Goal: Task Accomplishment & Management: Complete application form

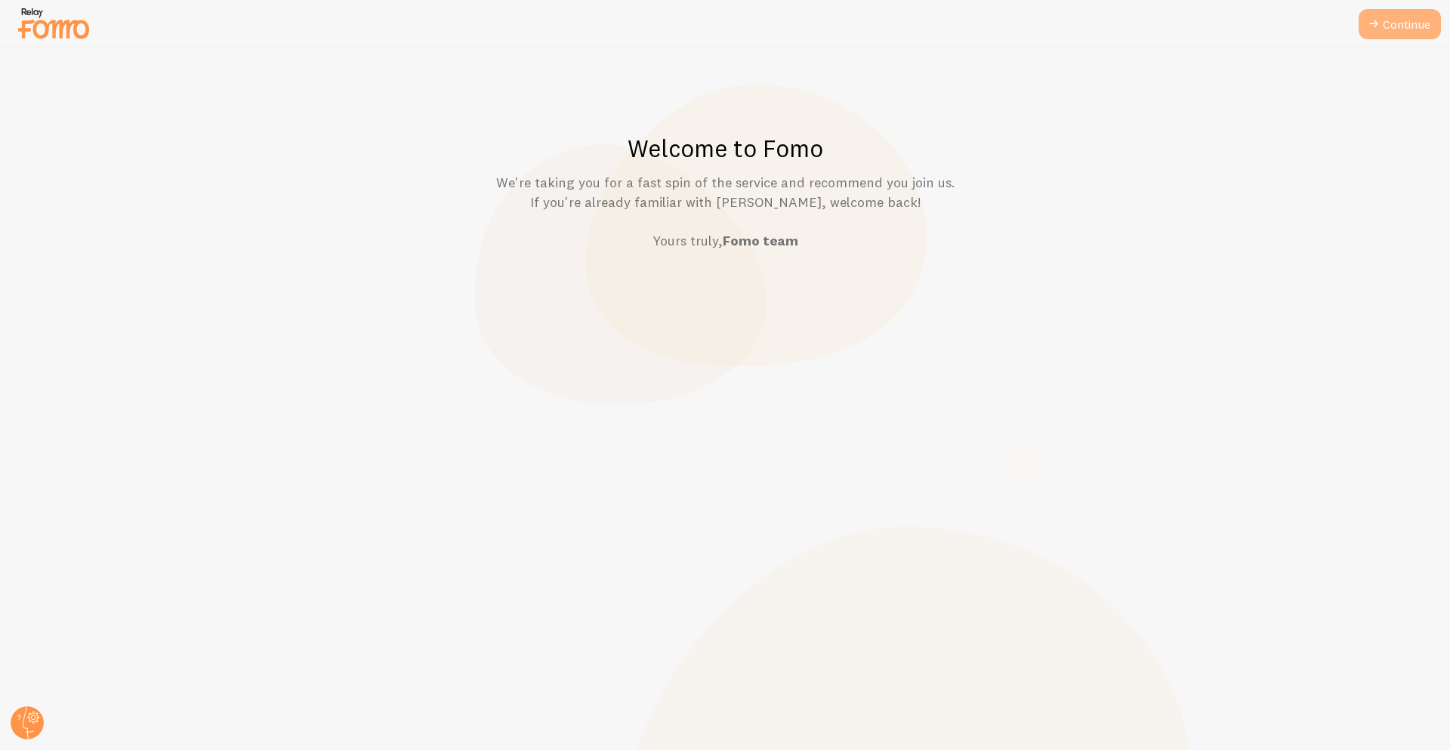
click at [1376, 24] on icon at bounding box center [1373, 24] width 18 height 18
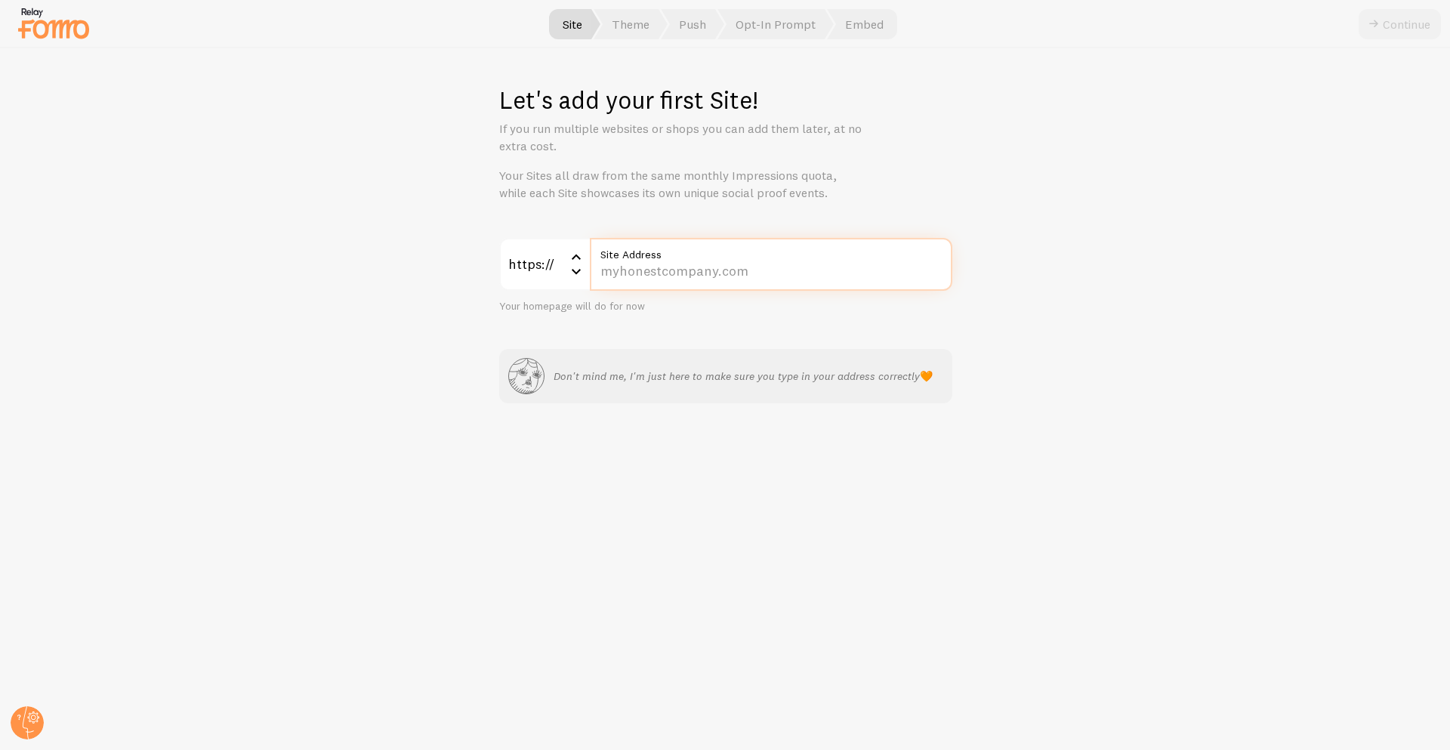
click at [839, 278] on input "Site Address" at bounding box center [771, 264] width 362 height 53
type input "[DOMAIN_NAME]"
click at [1043, 535] on div "Let's add your first Site! If you run multiple websites or shops you can add th…" at bounding box center [725, 399] width 1449 height 702
click at [1386, 32] on button "Continue" at bounding box center [1399, 24] width 82 height 30
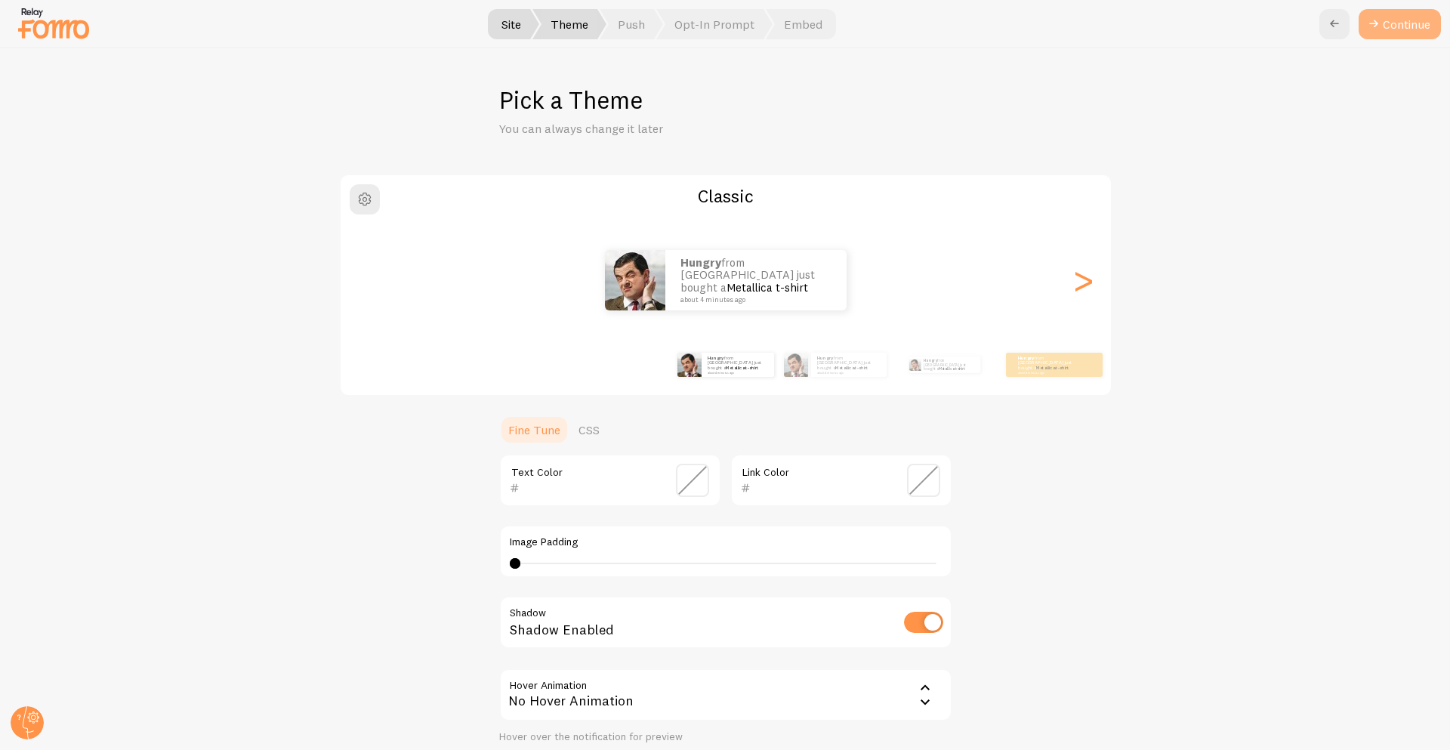
click at [1402, 32] on button "Continue" at bounding box center [1399, 24] width 82 height 30
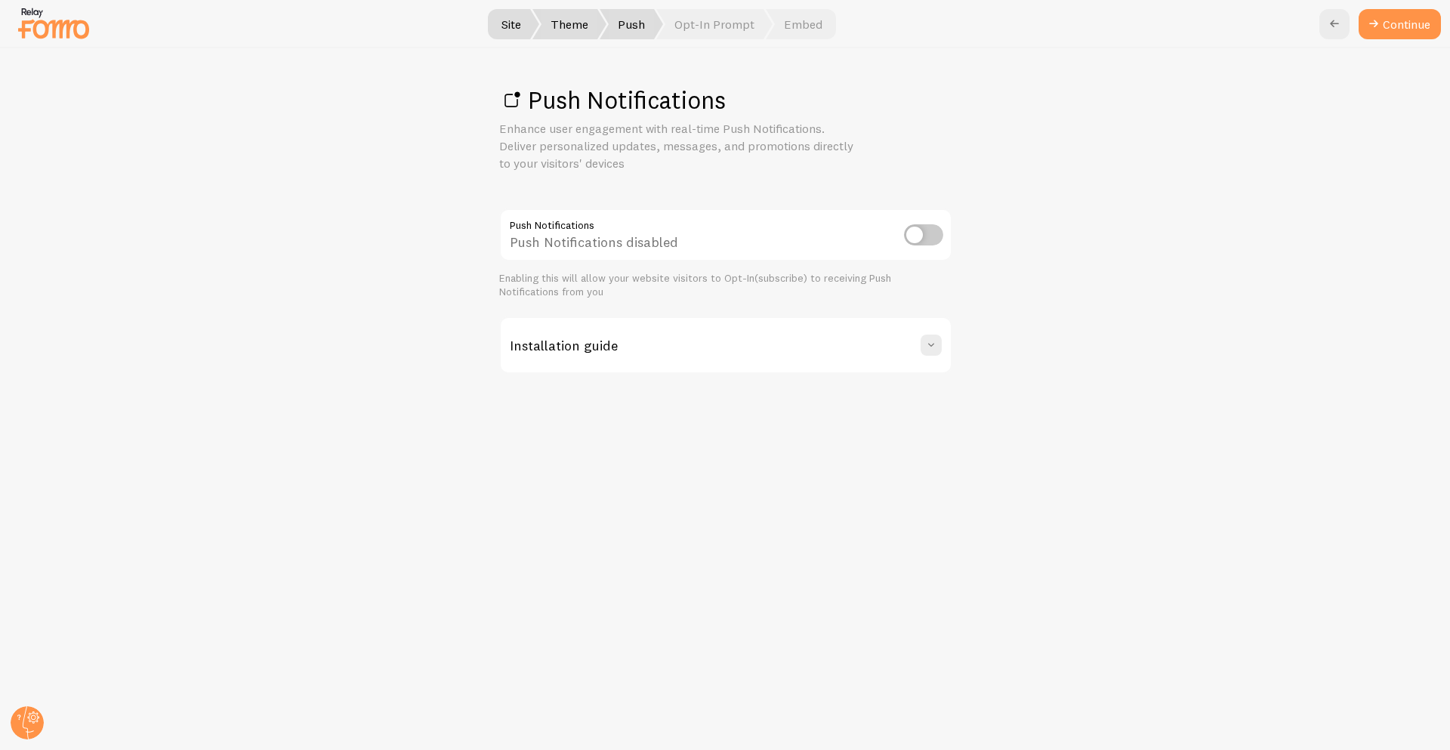
click at [914, 237] on input "checkbox" at bounding box center [923, 234] width 39 height 21
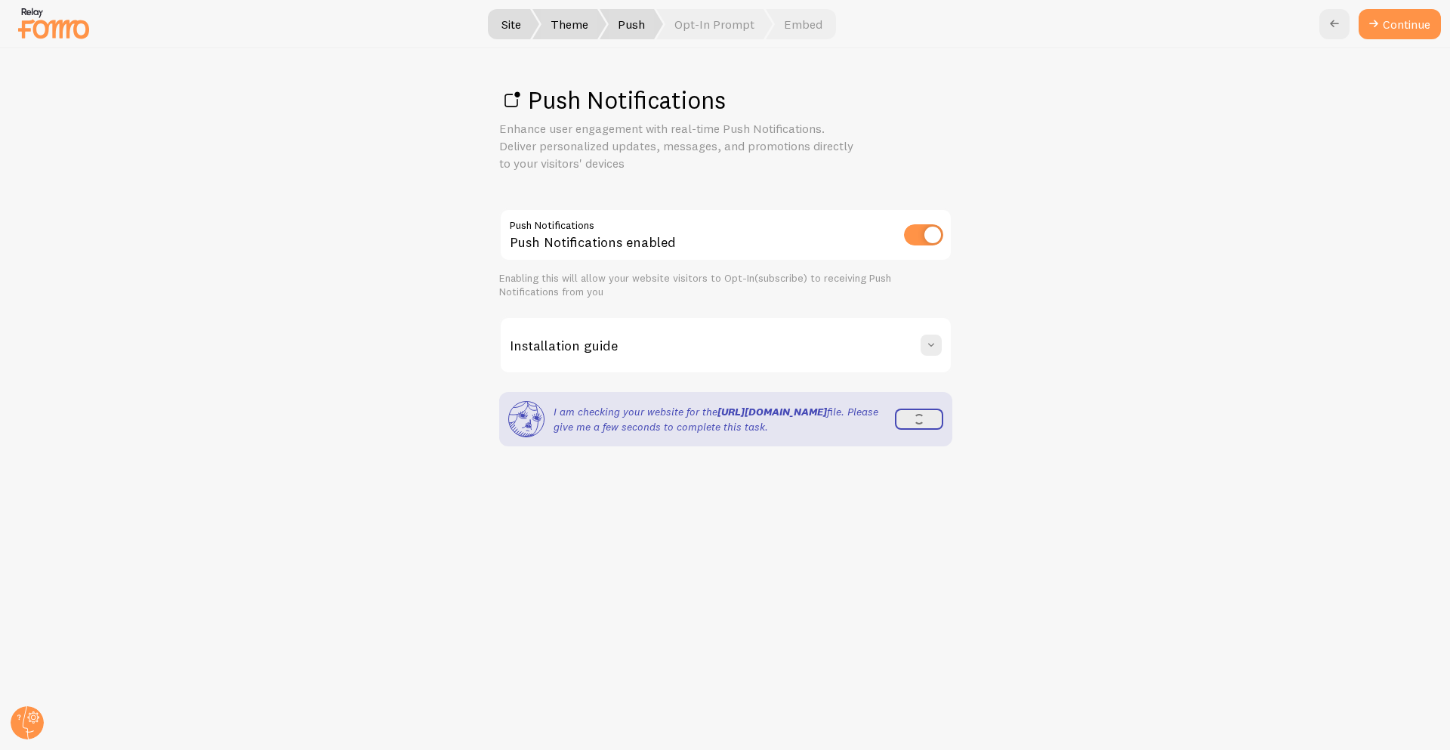
click at [914, 237] on input "checkbox" at bounding box center [923, 234] width 39 height 21
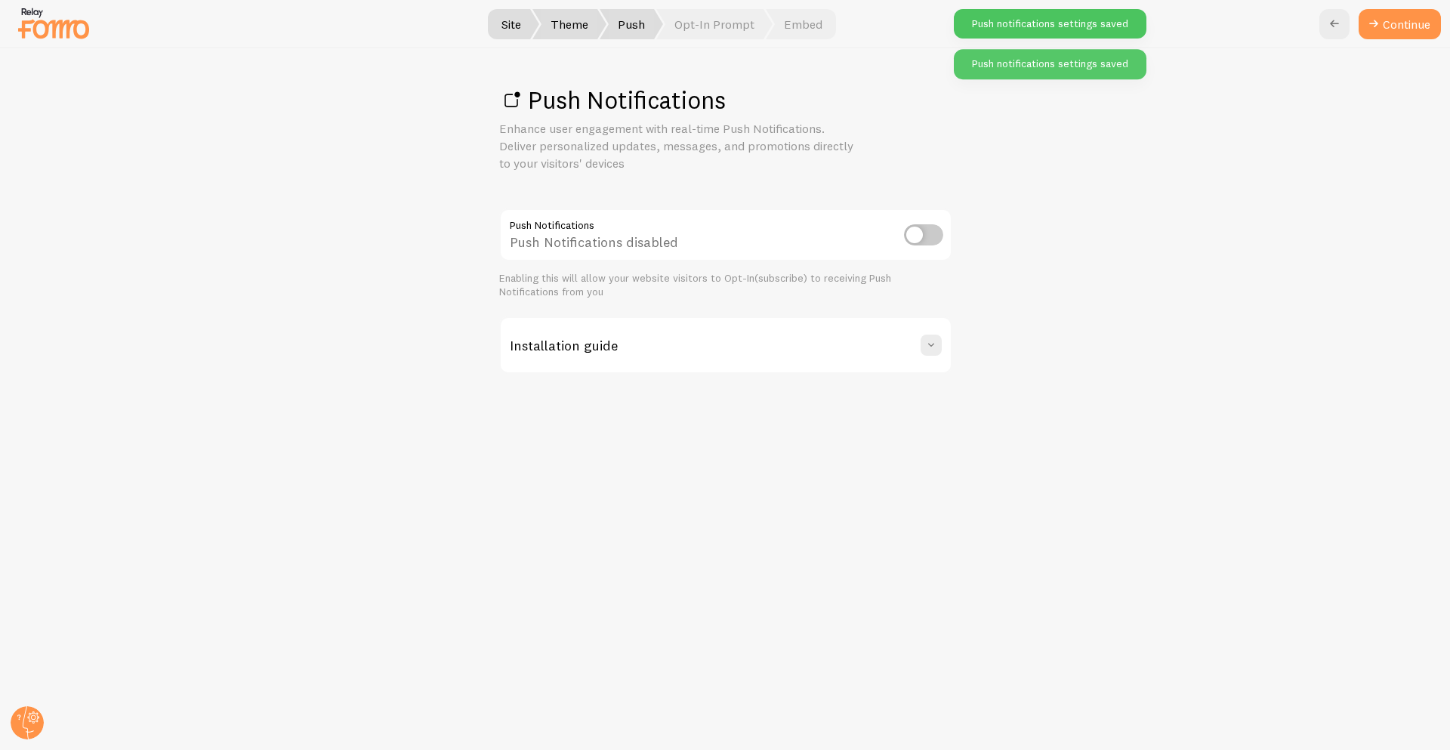
click at [914, 237] on input "checkbox" at bounding box center [923, 234] width 39 height 21
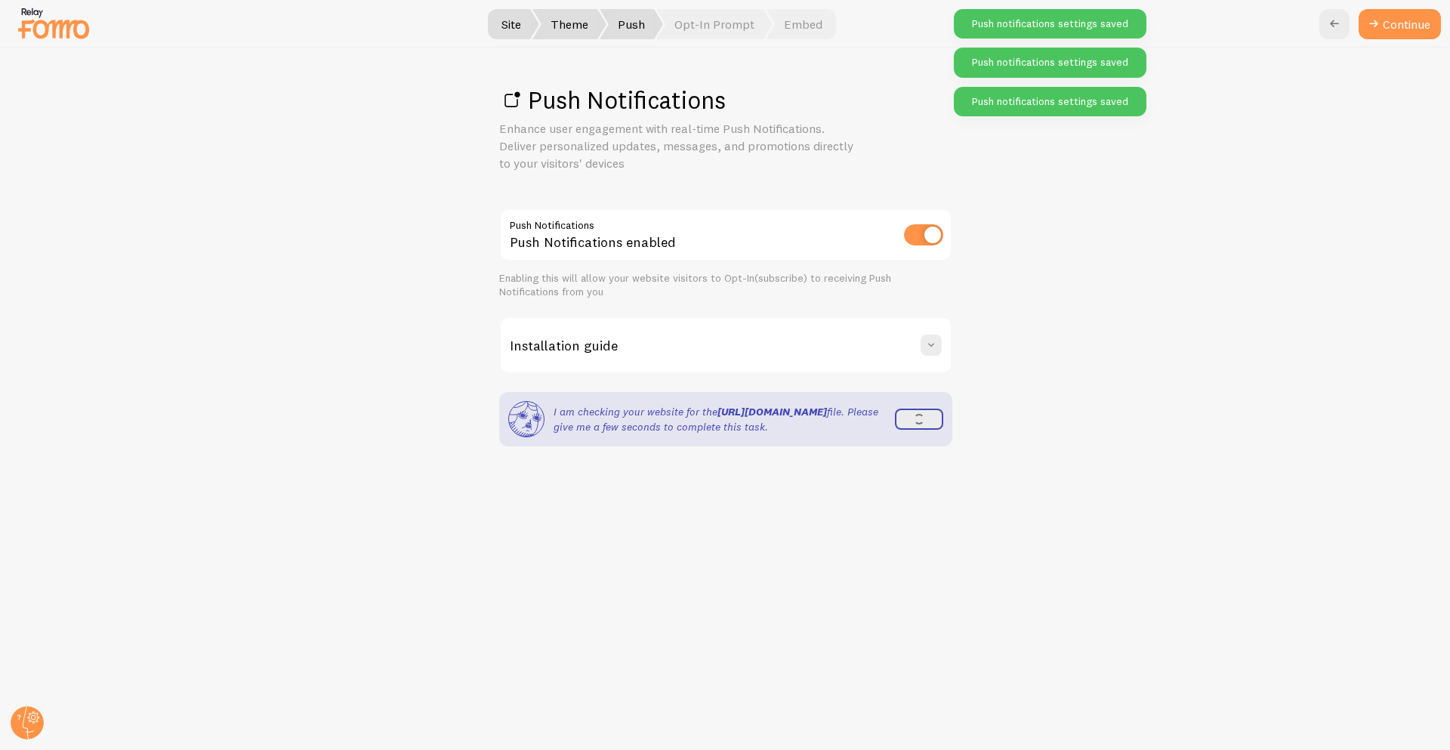
click at [914, 237] on input "checkbox" at bounding box center [923, 234] width 39 height 21
checkbox input "false"
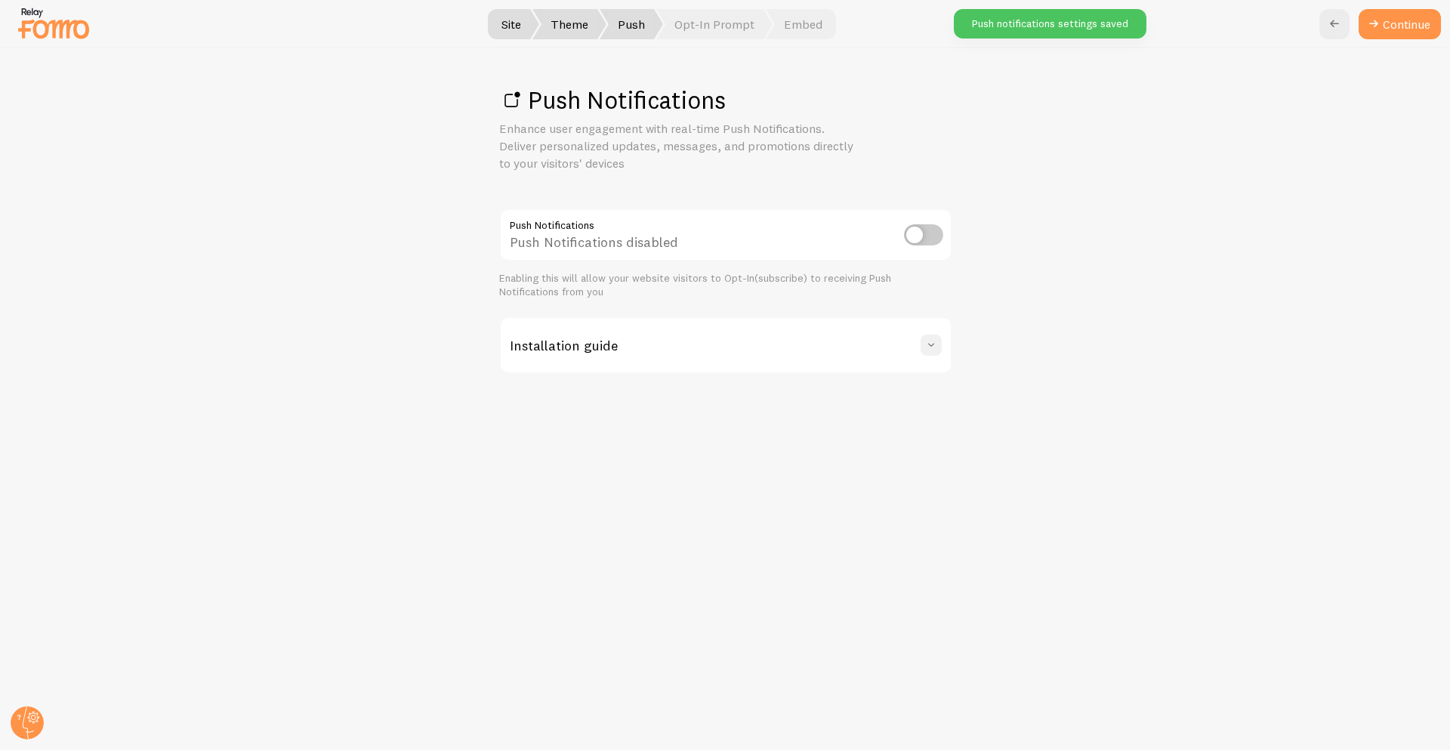
click at [925, 352] on span at bounding box center [931, 345] width 15 height 15
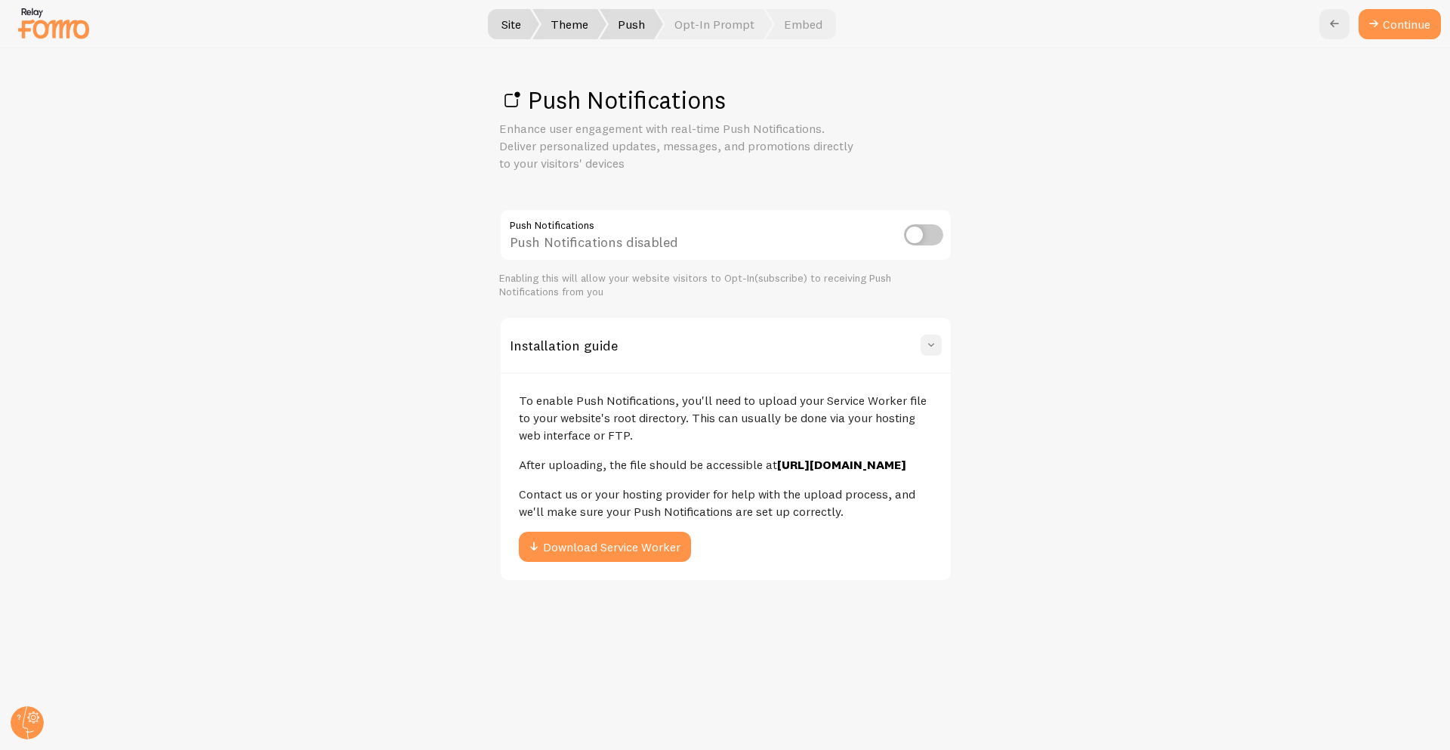
click at [932, 352] on span at bounding box center [931, 345] width 15 height 15
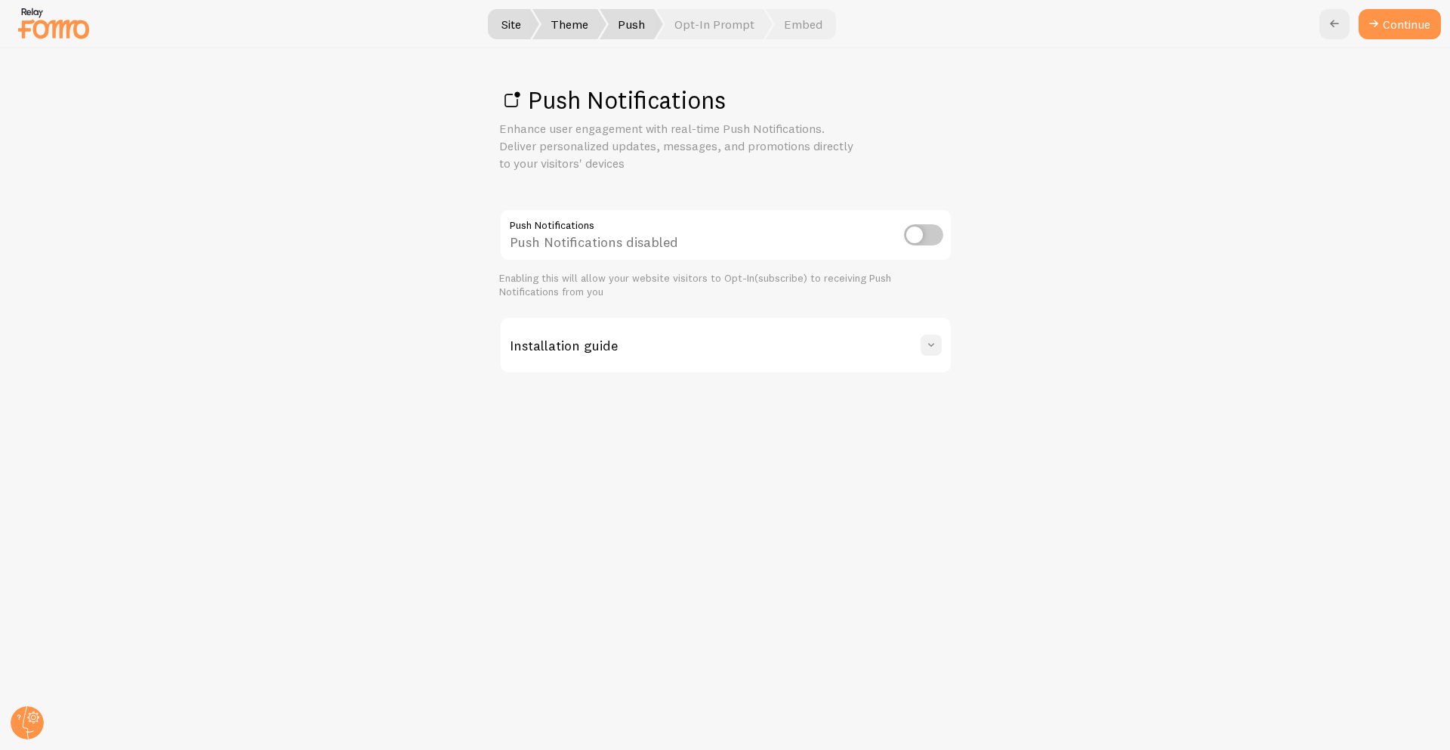
click at [932, 352] on span at bounding box center [931, 345] width 15 height 15
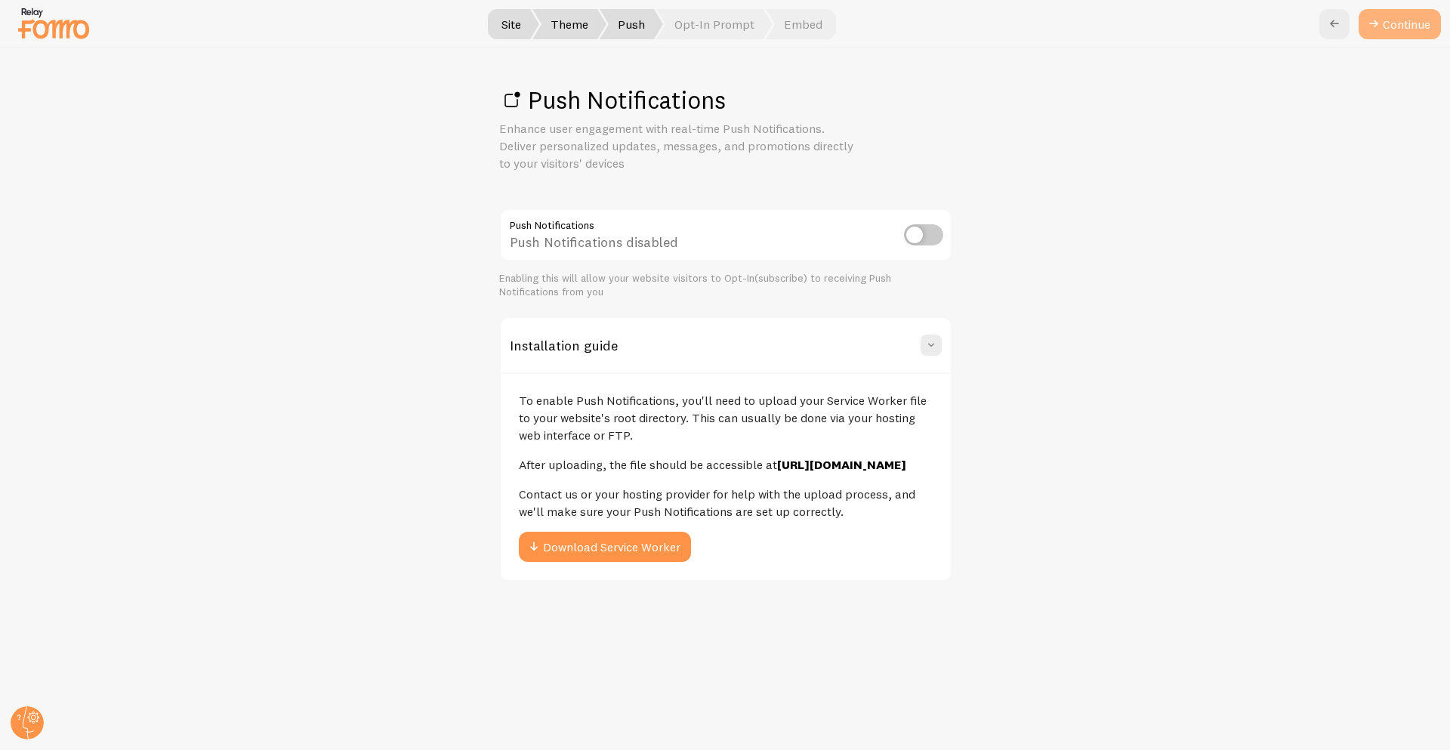
click at [1383, 28] on link "Continue" at bounding box center [1399, 24] width 82 height 30
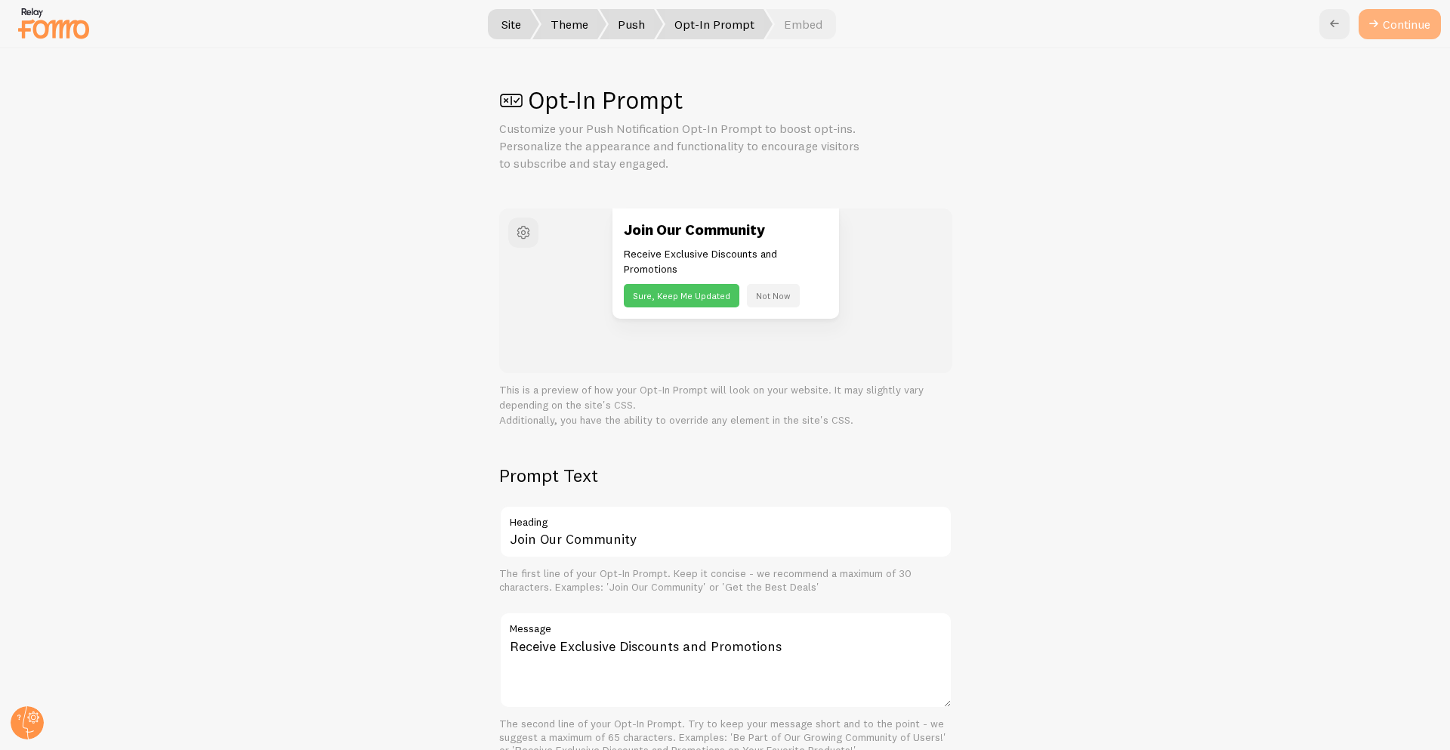
click at [1386, 31] on button "Continue" at bounding box center [1399, 24] width 82 height 30
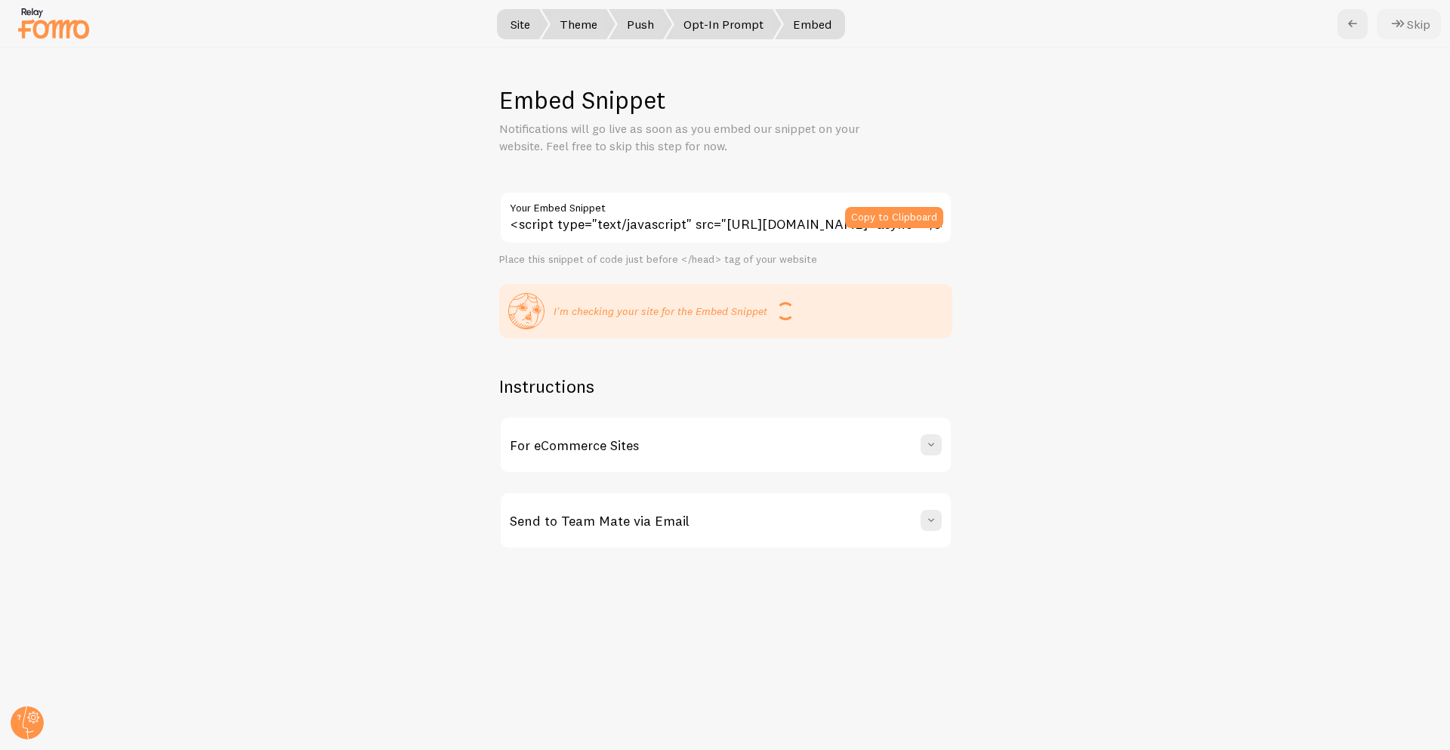
click at [1389, 19] on icon at bounding box center [1398, 24] width 18 height 18
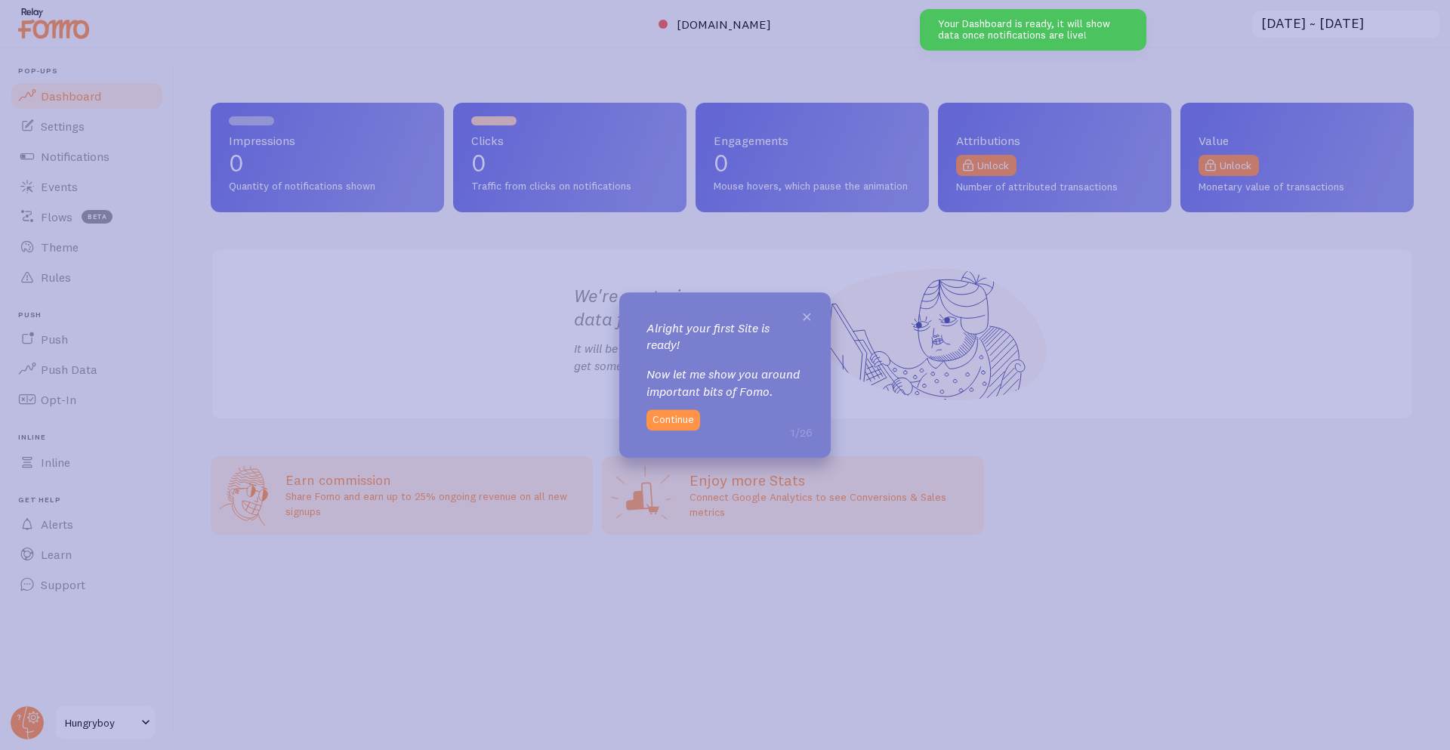
click at [803, 312] on span "×" at bounding box center [806, 315] width 11 height 23
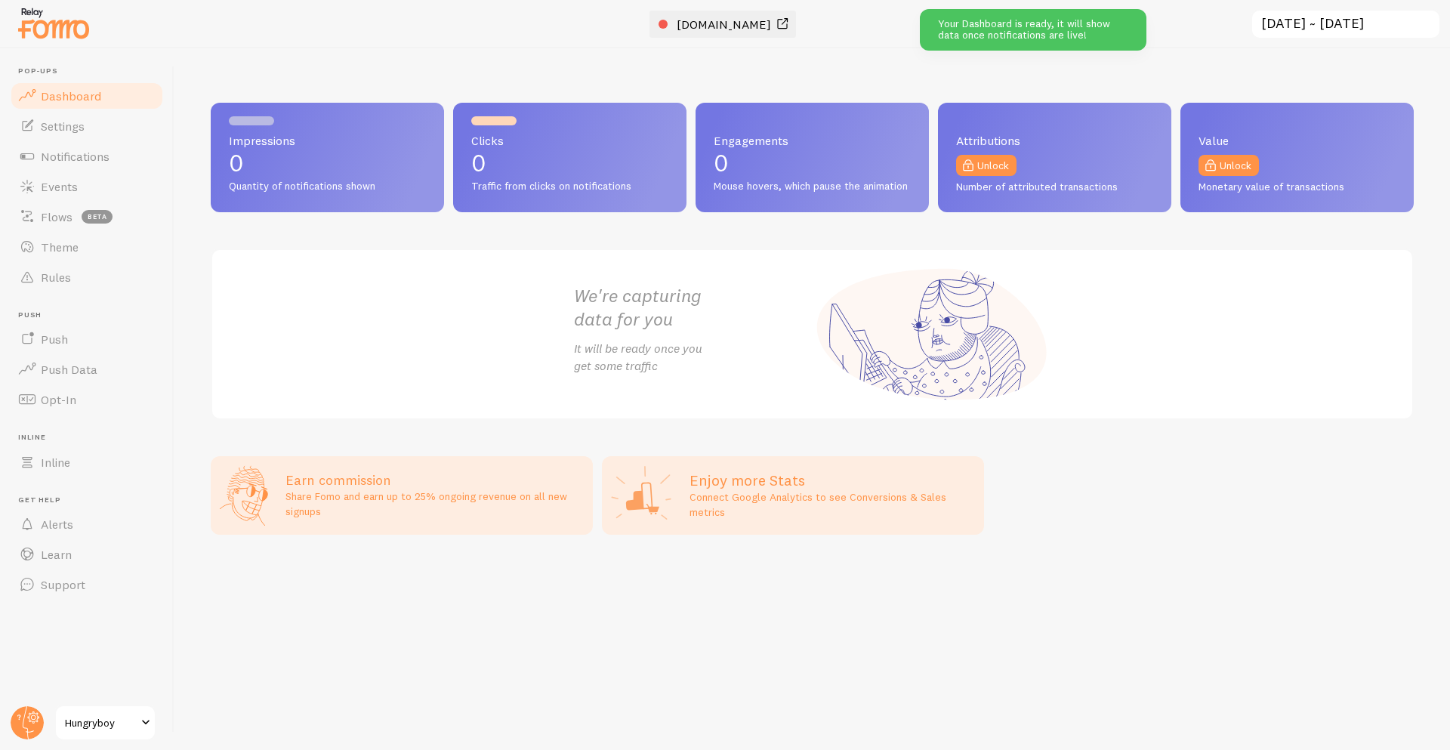
click at [731, 28] on span "hungryboy.com" at bounding box center [724, 24] width 94 height 15
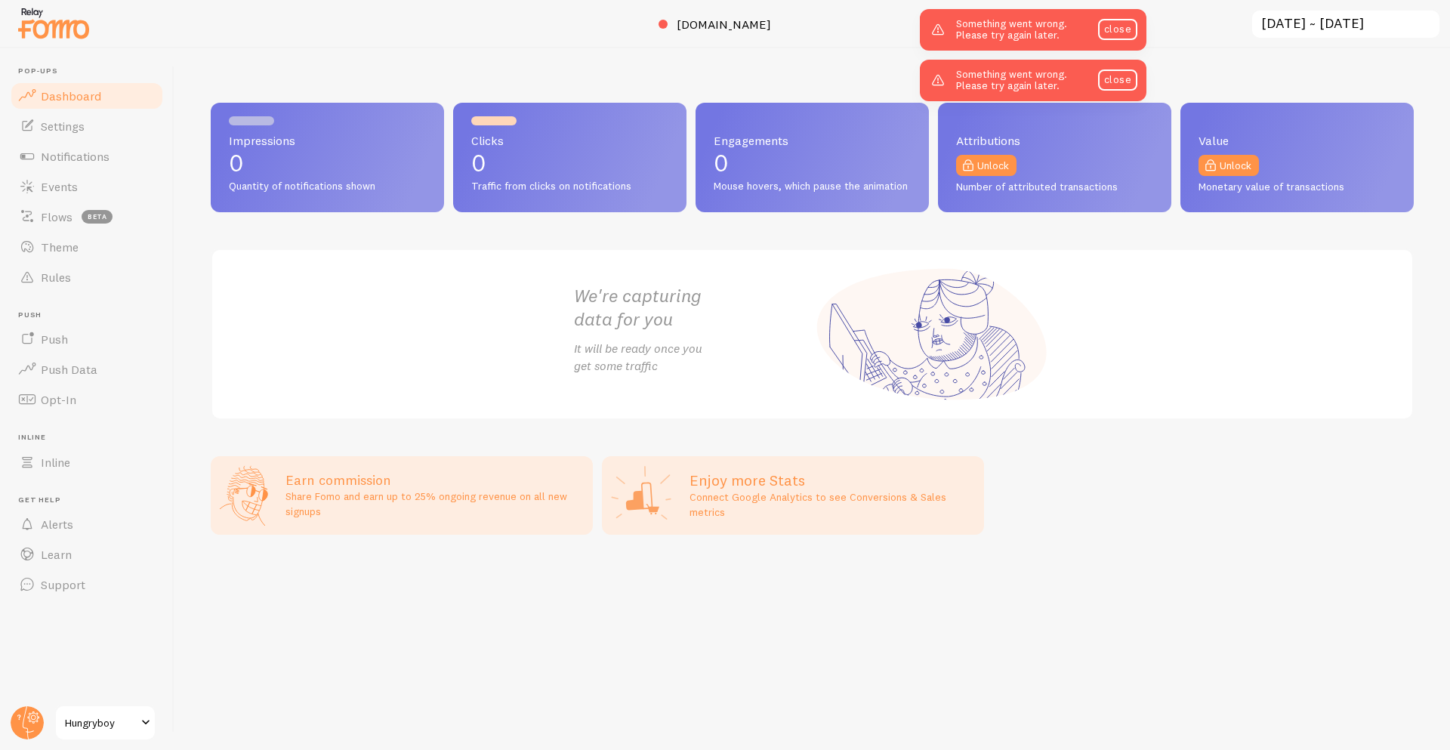
click at [765, 62] on div "Impressions 0 Quantity of notifications shown Clicks 0 Traffic from clicks on n…" at bounding box center [811, 399] width 1275 height 702
click at [150, 732] on div at bounding box center [725, 735] width 1450 height 30
click at [134, 726] on div at bounding box center [725, 735] width 1450 height 30
click at [25, 723] on div at bounding box center [725, 735] width 1450 height 30
drag, startPoint x: 170, startPoint y: 547, endPoint x: 206, endPoint y: 457, distance: 97.6
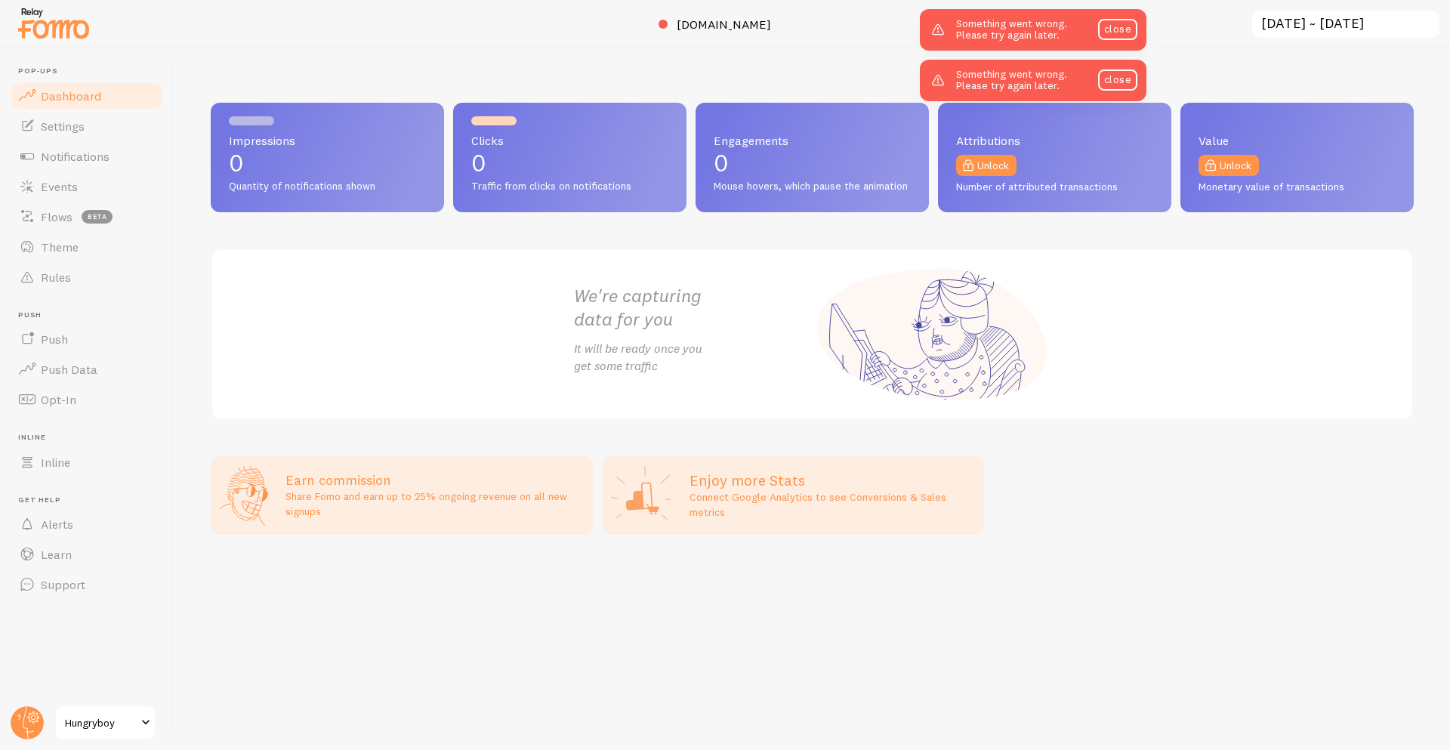
click at [206, 457] on div "Impressions 0 Quantity of notifications shown Clicks 0 Traffic from clicks on n…" at bounding box center [811, 399] width 1275 height 702
click at [12, 721] on div at bounding box center [725, 735] width 1450 height 30
drag, startPoint x: 12, startPoint y: 721, endPoint x: 686, endPoint y: 162, distance: 875.7
click at [16, 714] on body "Pop-ups Dashboard Settings Notifications Events Flows beta Theme Rules Push Pus…" at bounding box center [725, 375] width 1450 height 750
click at [1123, 71] on link "close" at bounding box center [1117, 79] width 39 height 21
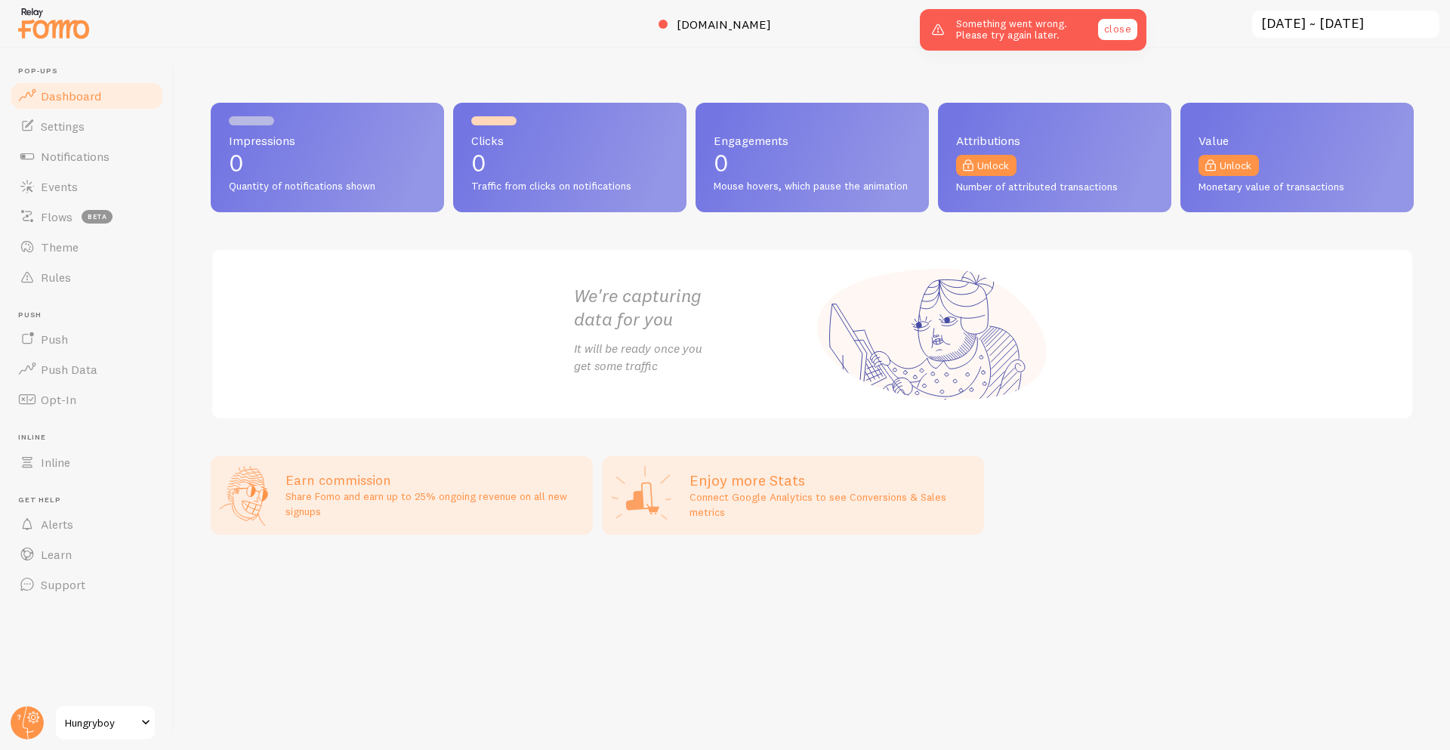
click at [1117, 29] on link "close" at bounding box center [1117, 29] width 39 height 21
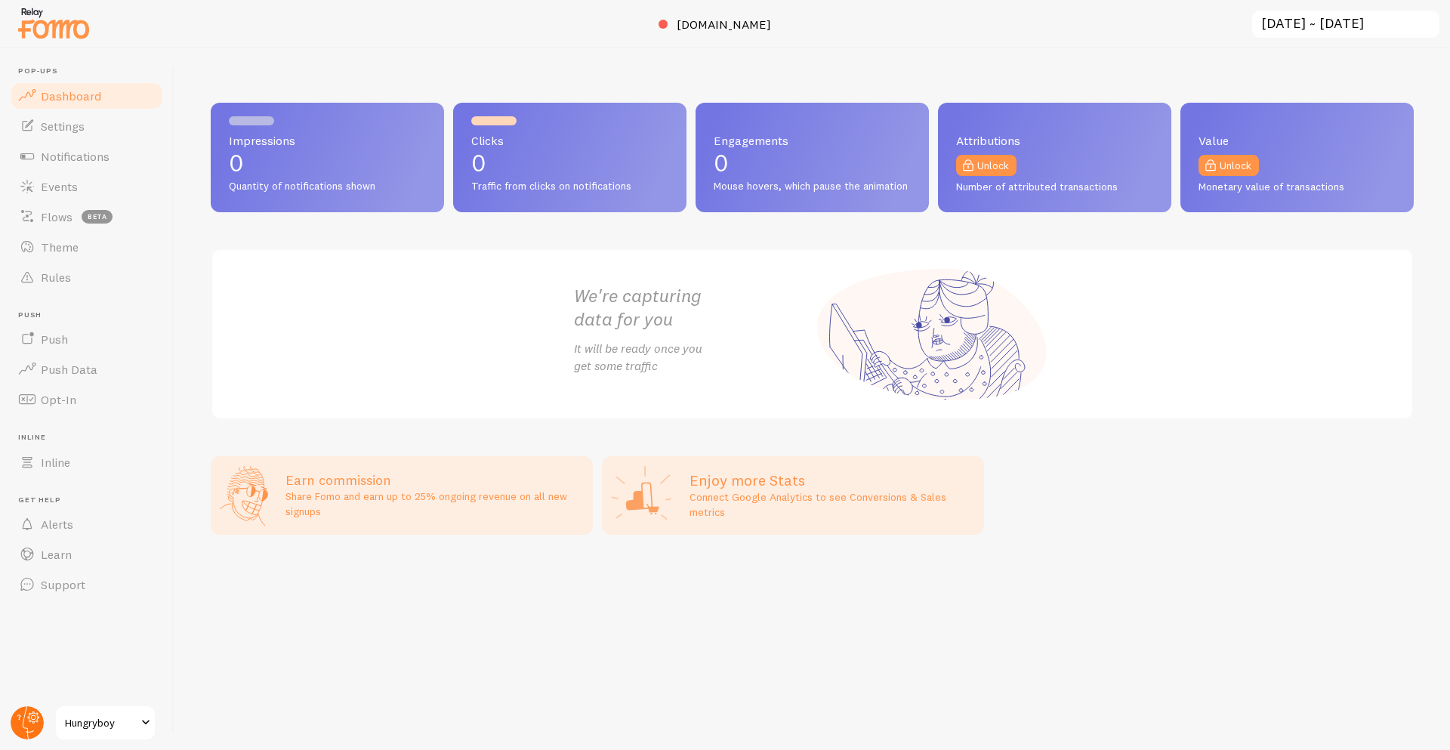
click at [24, 713] on circle at bounding box center [27, 722] width 33 height 33
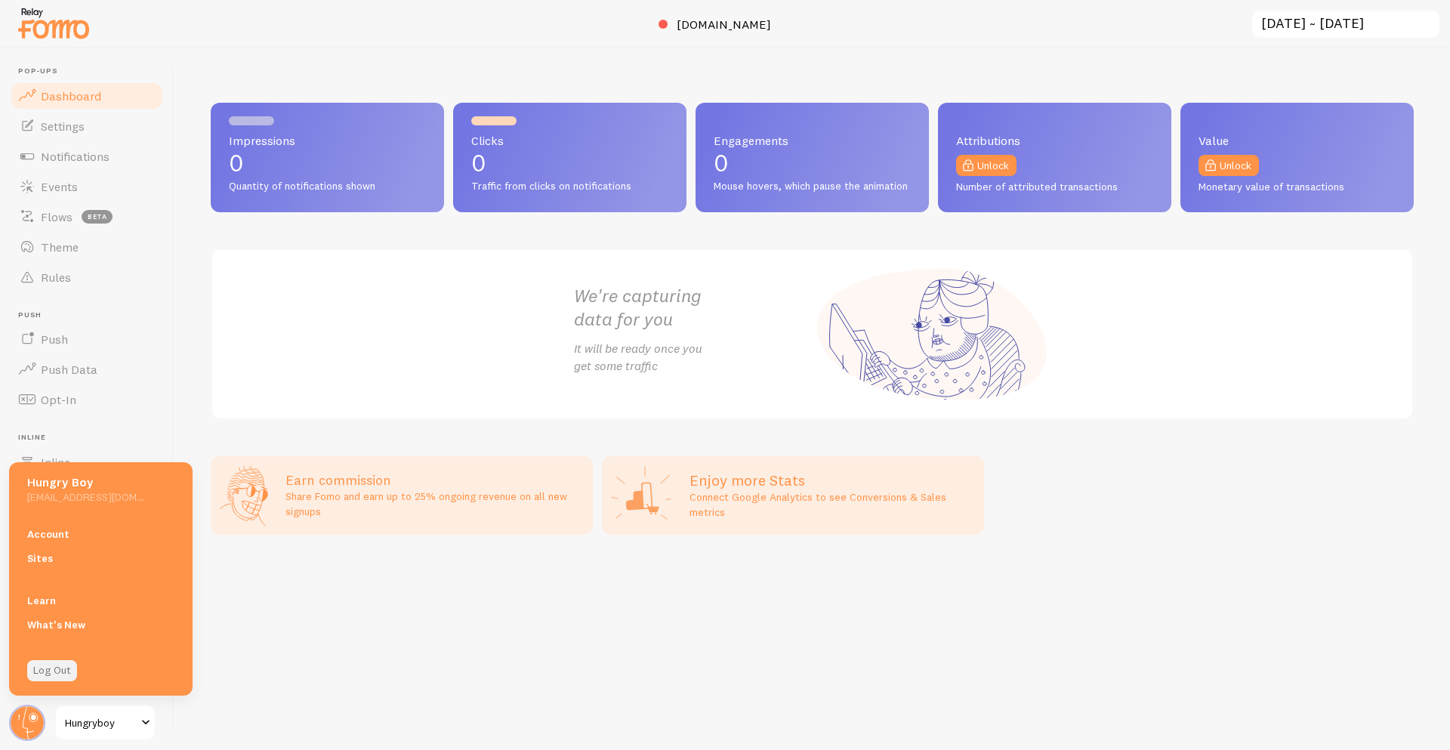
click at [53, 662] on link "Log Out" at bounding box center [52, 670] width 50 height 21
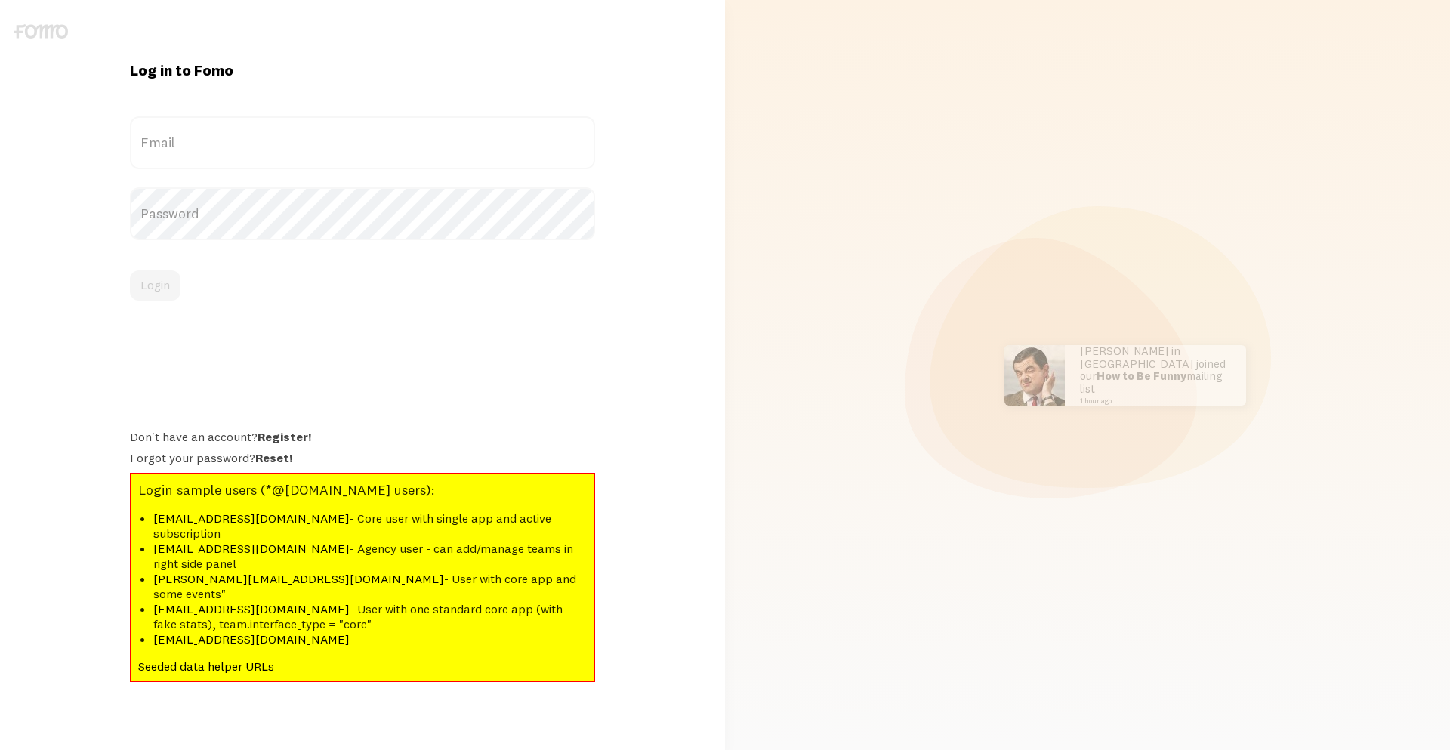
click at [1073, 358] on div "1 marketers joined Fomo in the last 24 hours" at bounding box center [1046, 375] width 181 height 60
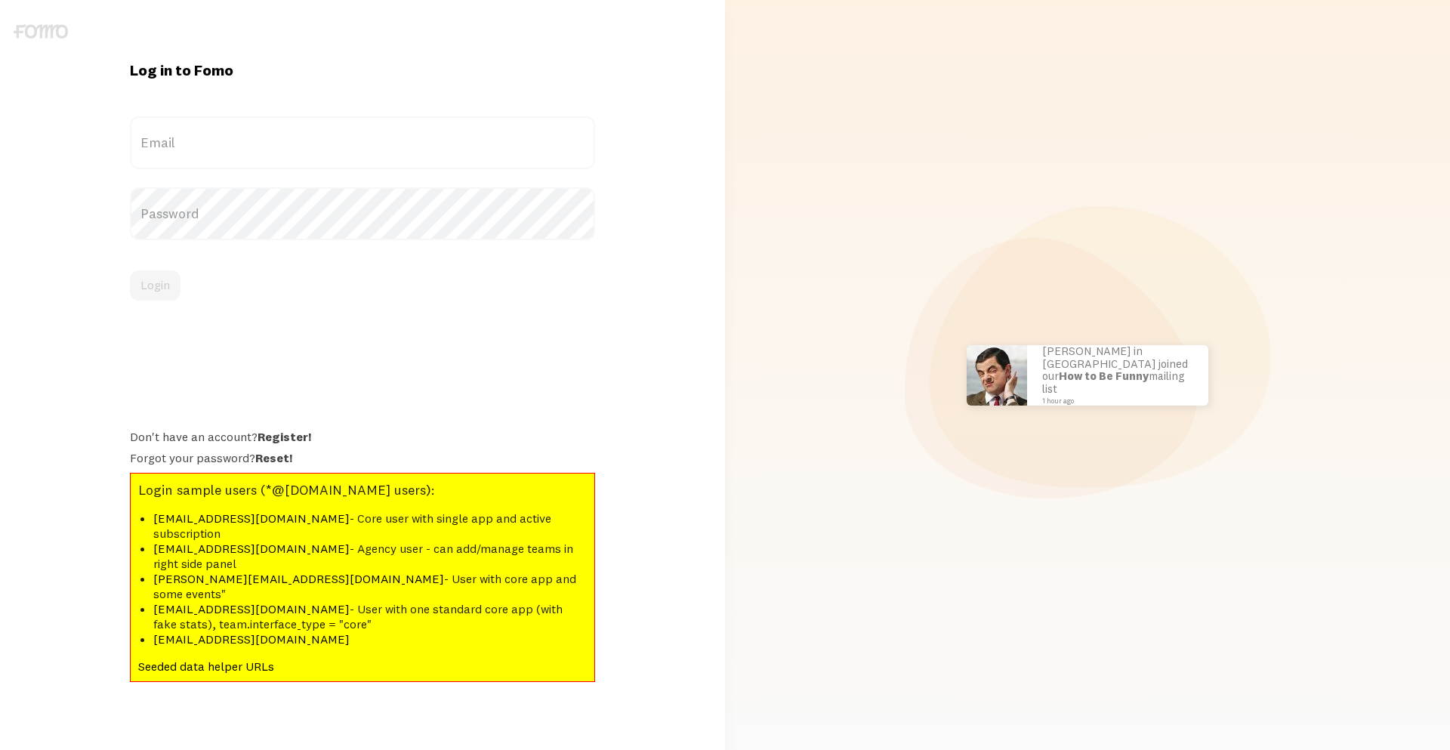
click at [681, 426] on div "Log in to Fomo Email Password Login Don't have an account? Register! Forgot you…" at bounding box center [362, 374] width 725 height 629
